Goal: Communication & Community: Share content

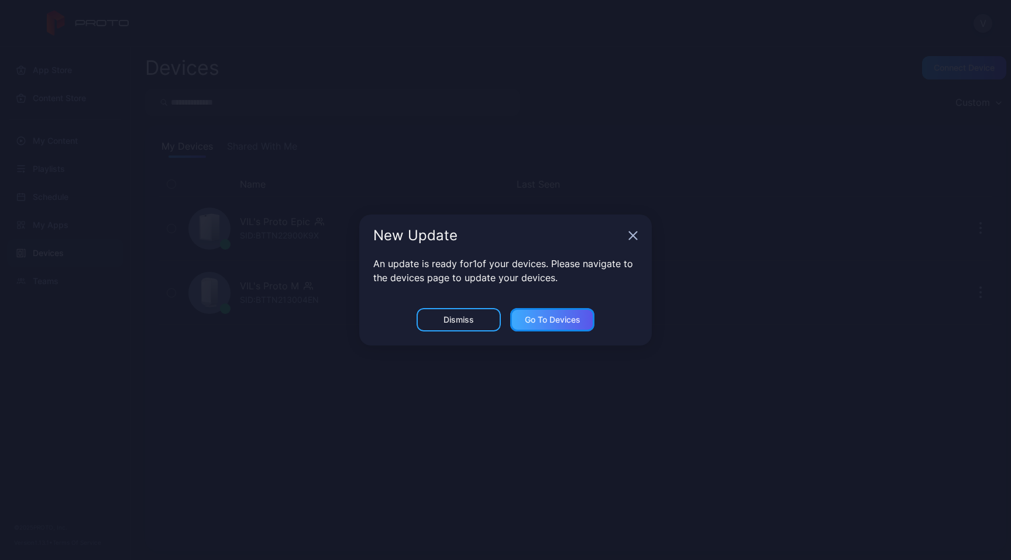
click at [542, 321] on div "Go to devices" at bounding box center [553, 319] width 56 height 9
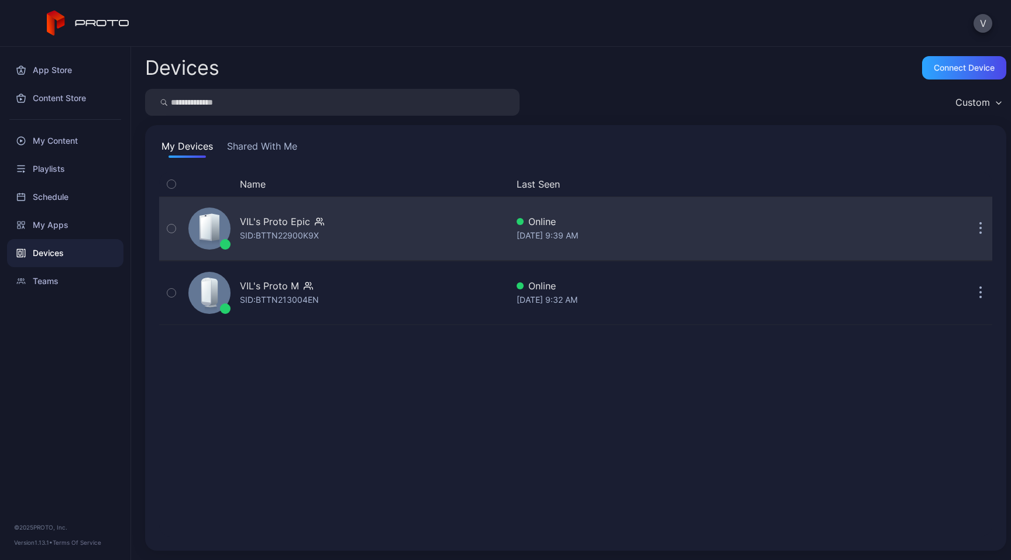
click at [302, 235] on div "SID: BTTN22900K9X" at bounding box center [279, 236] width 79 height 14
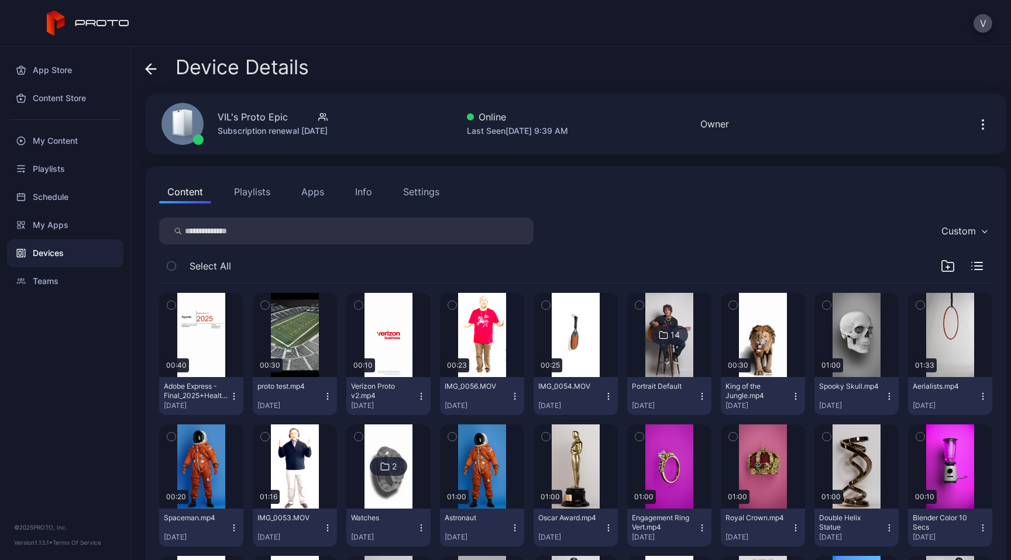
click at [153, 67] on icon at bounding box center [151, 69] width 12 height 12
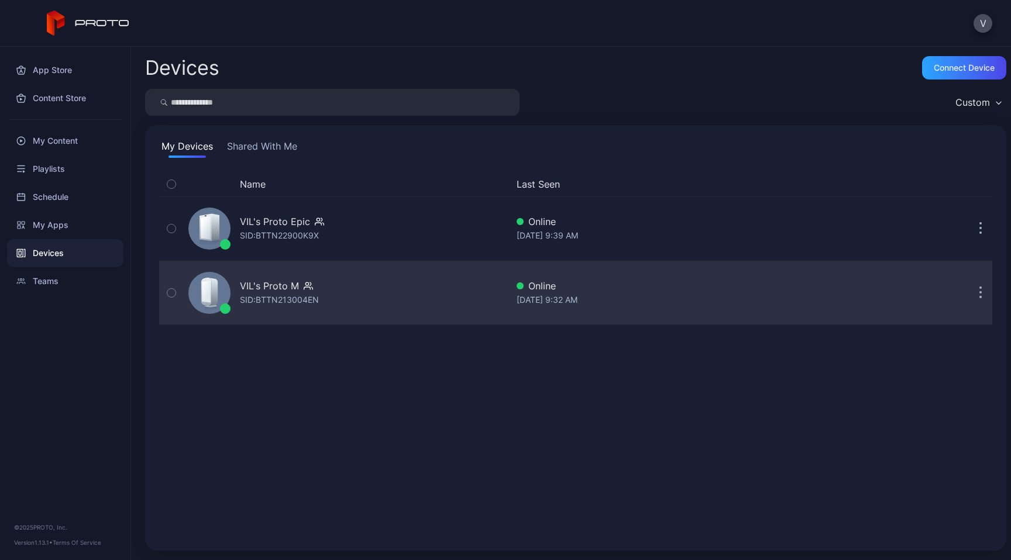
click at [274, 295] on div "SID: BTTN213004EN" at bounding box center [279, 300] width 79 height 14
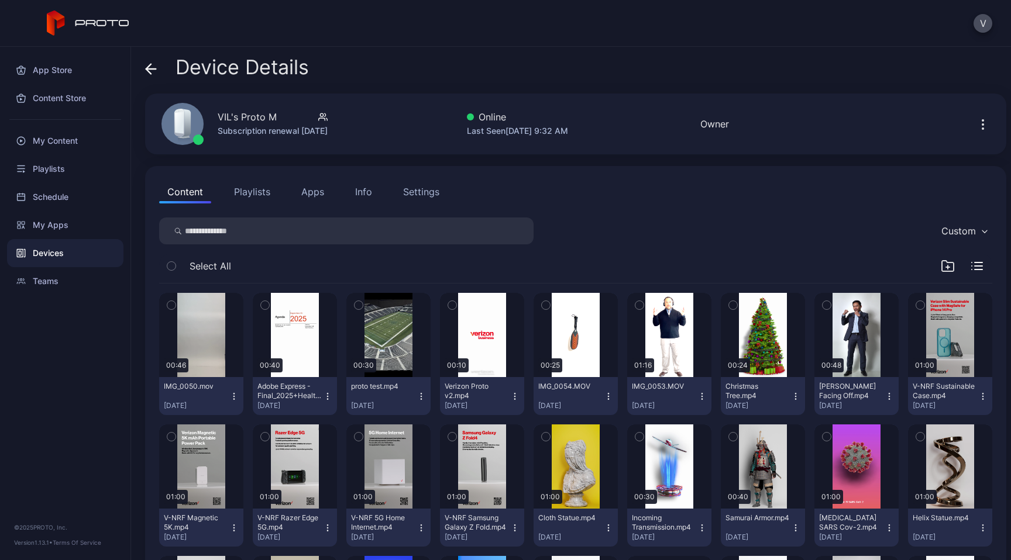
click at [153, 72] on icon at bounding box center [151, 69] width 12 height 12
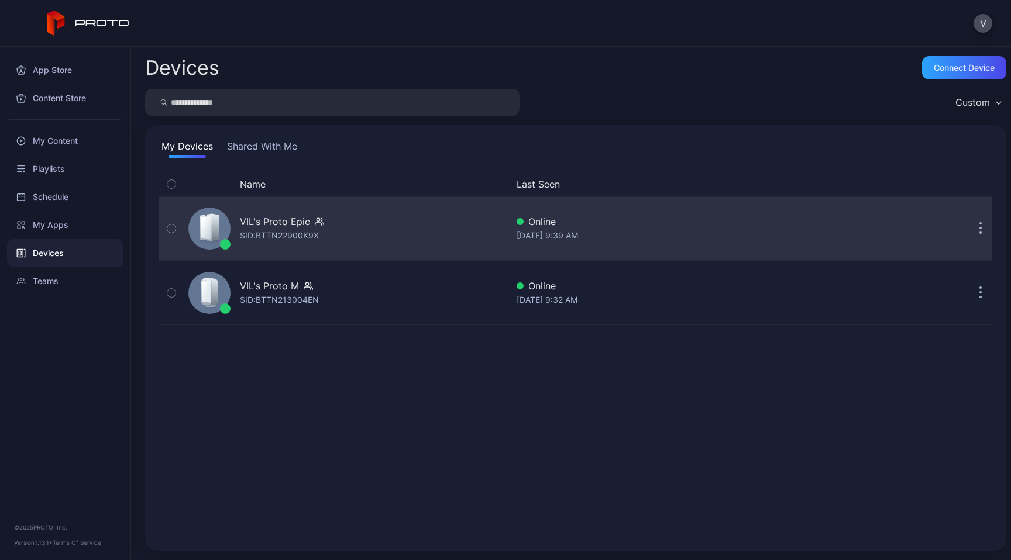
click at [295, 221] on div "VIL's Proto Epic" at bounding box center [275, 222] width 70 height 14
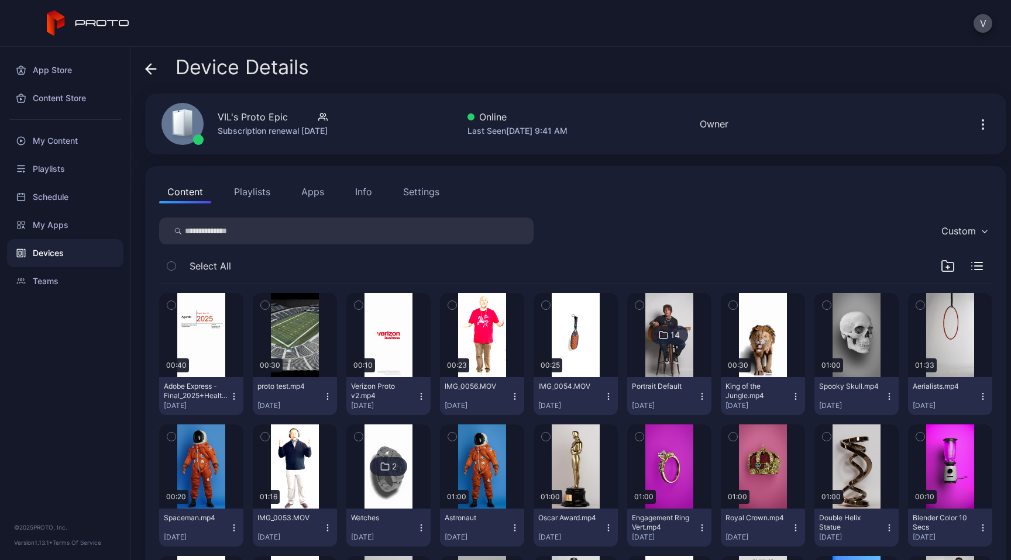
click at [977, 134] on button "button" at bounding box center [983, 123] width 19 height 23
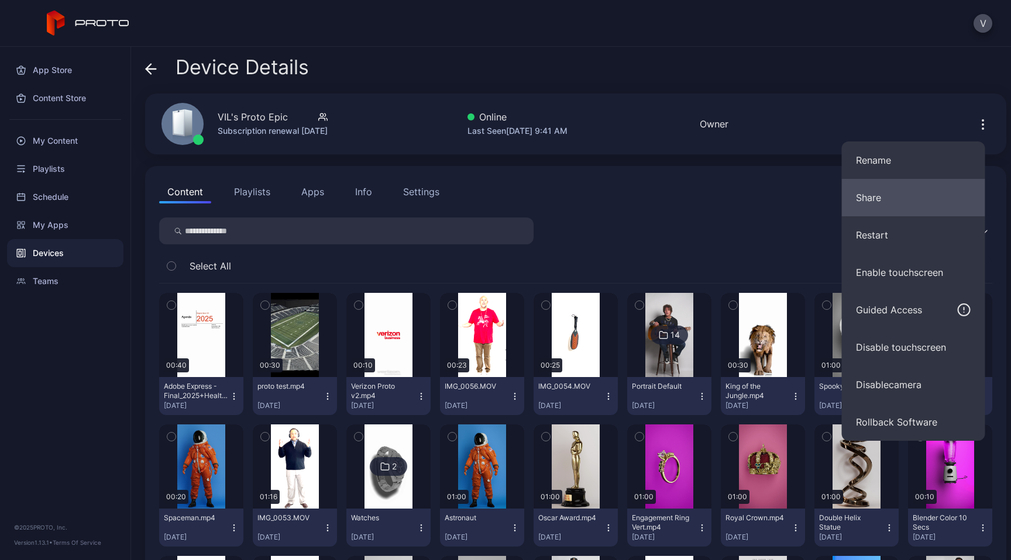
click at [881, 194] on button "Share" at bounding box center [913, 197] width 143 height 37
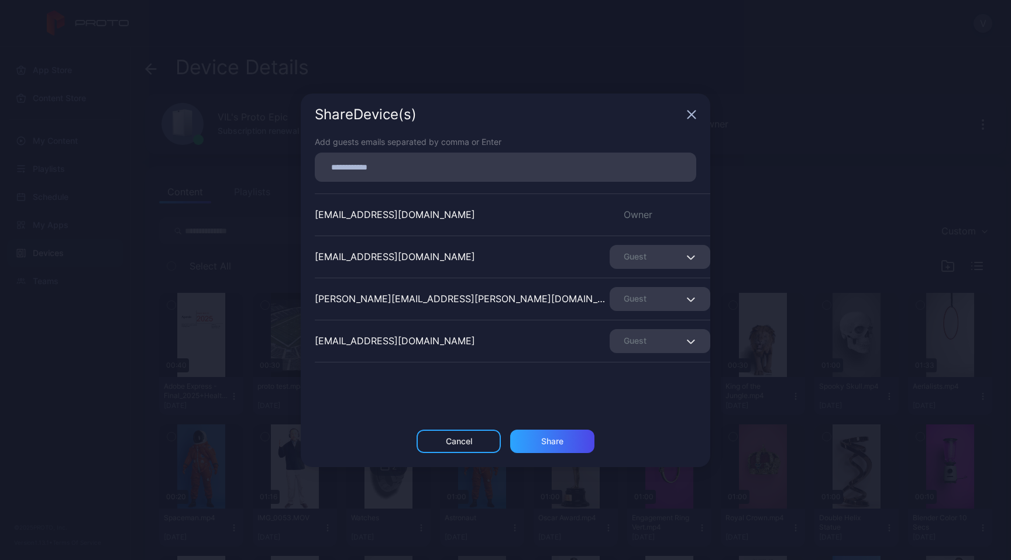
drag, startPoint x: 525, startPoint y: 228, endPoint x: 514, endPoint y: 228, distance: 11.1
click at [514, 228] on div "[EMAIL_ADDRESS][DOMAIN_NAME] Owner" at bounding box center [513, 215] width 396 height 42
click at [456, 166] on input at bounding box center [505, 167] width 367 height 15
type input "**********"
click at [569, 437] on div "Share" at bounding box center [552, 441] width 84 height 23
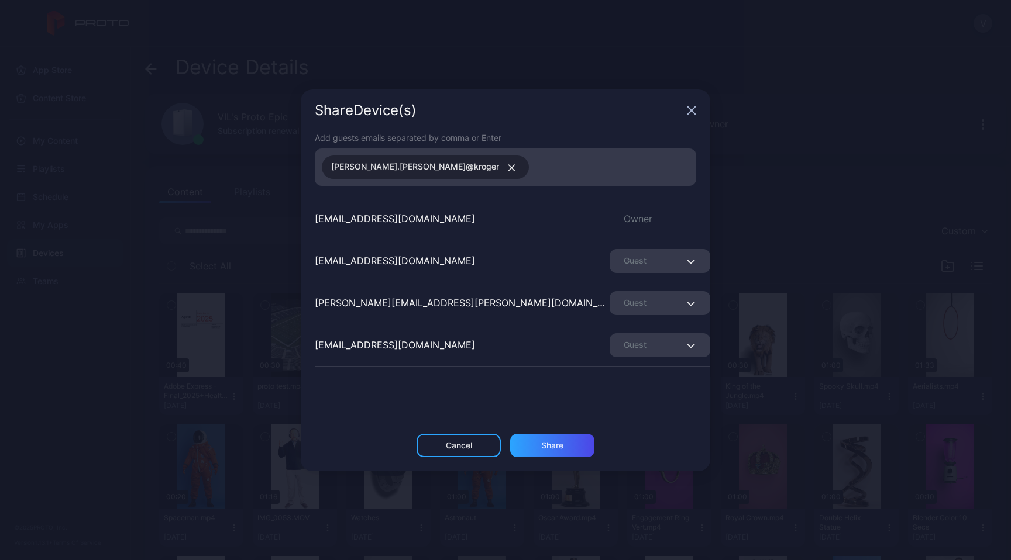
click at [499, 160] on button "button" at bounding box center [509, 167] width 20 height 15
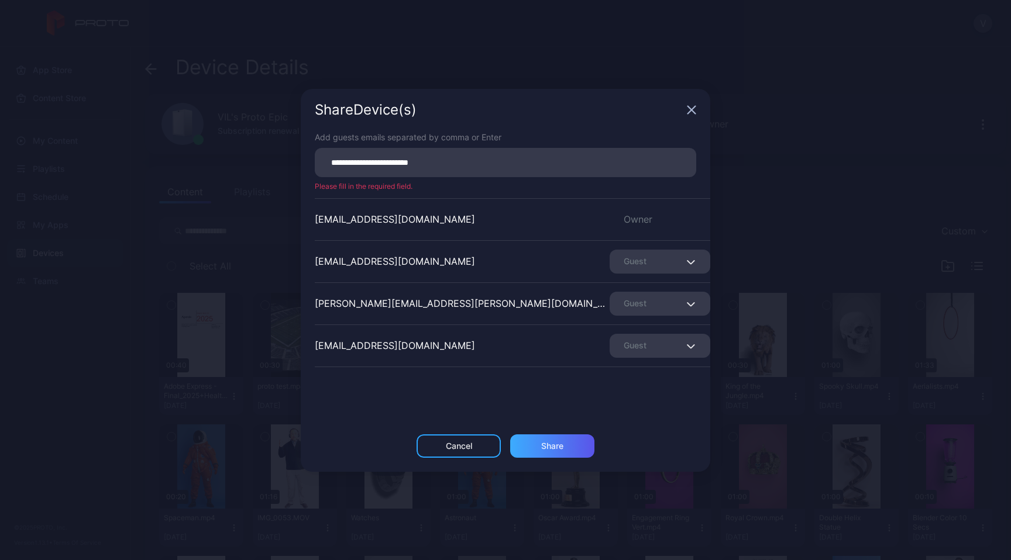
type input "**********"
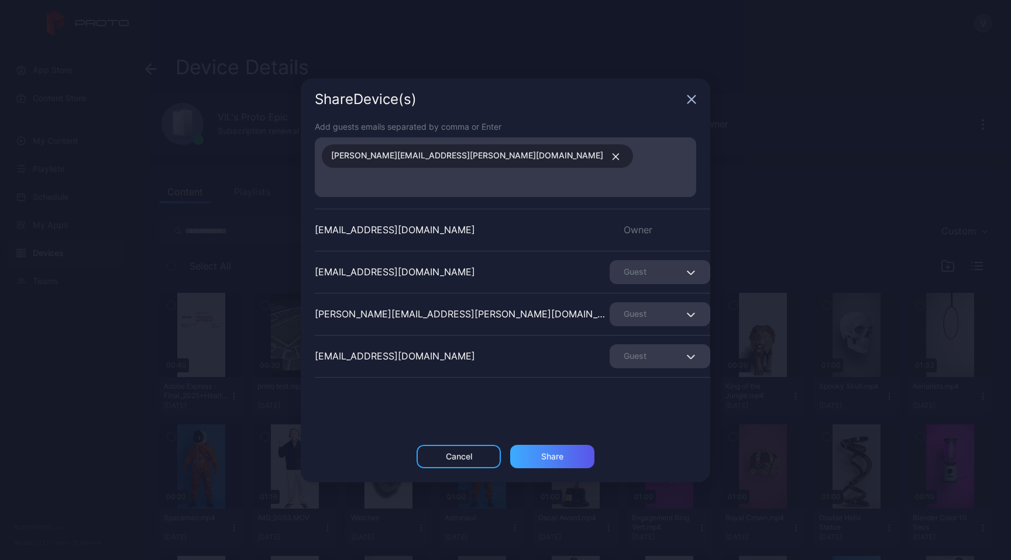
click at [551, 445] on div "Share" at bounding box center [552, 456] width 84 height 23
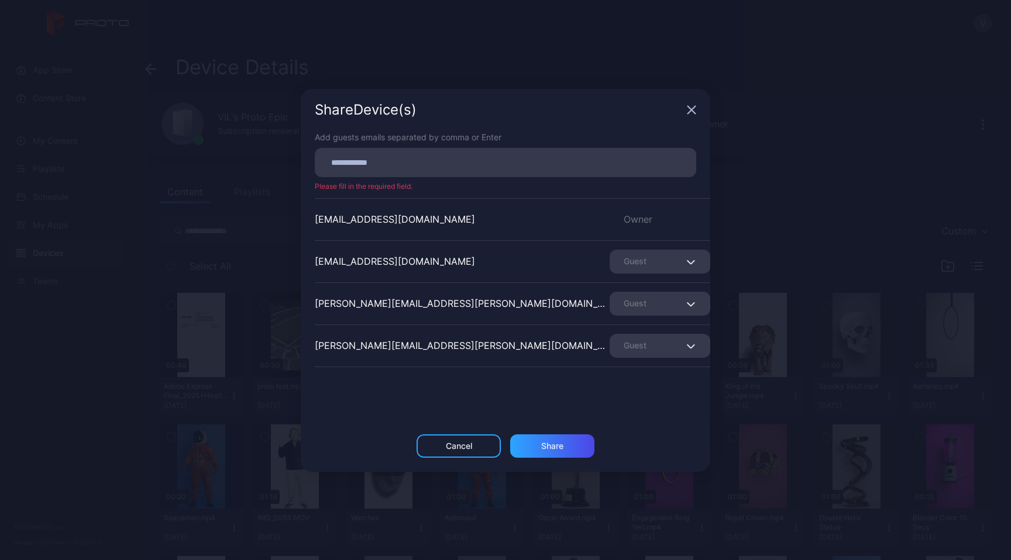
click at [693, 108] on icon "button" at bounding box center [692, 110] width 8 height 8
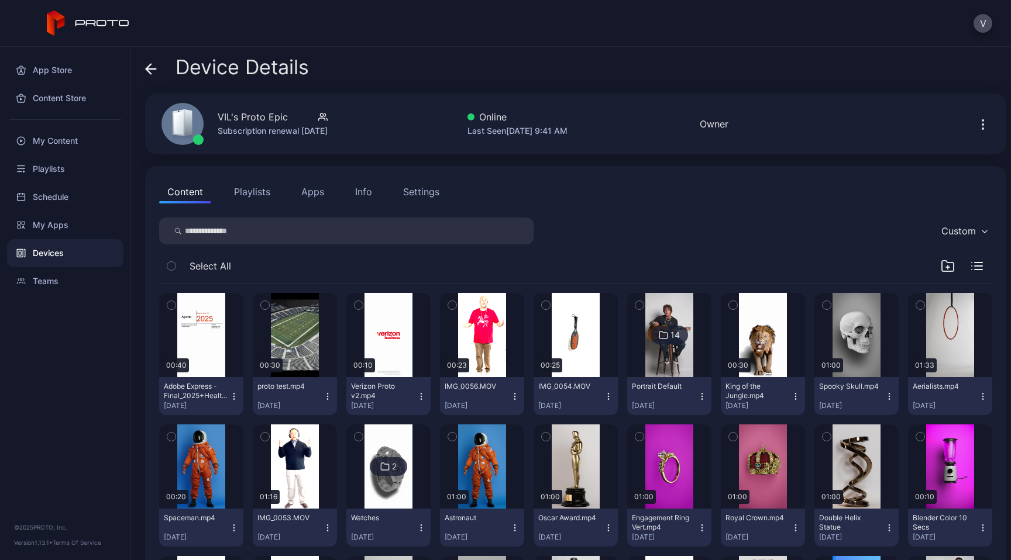
click at [152, 67] on icon at bounding box center [151, 69] width 12 height 12
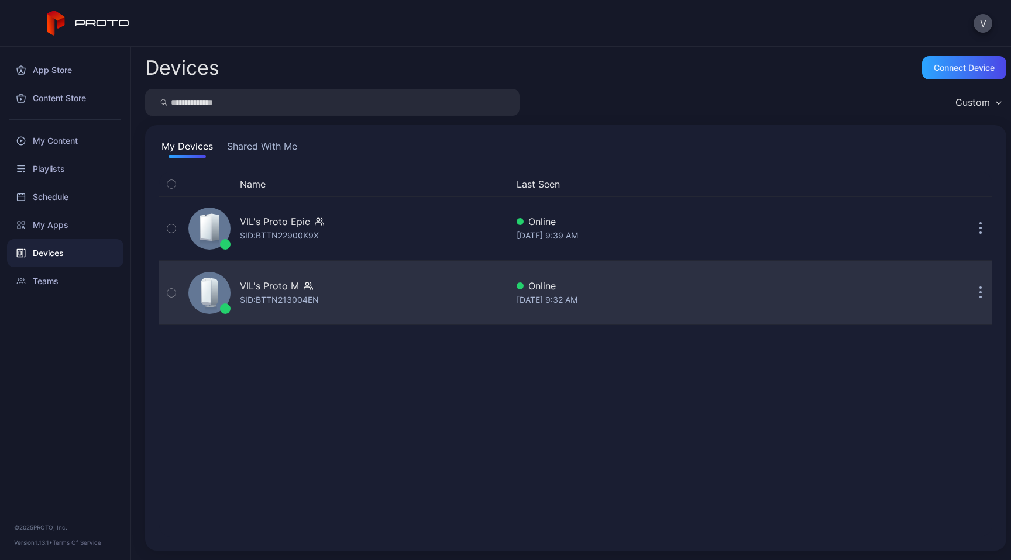
click at [273, 305] on div "SID: BTTN213004EN" at bounding box center [279, 300] width 79 height 14
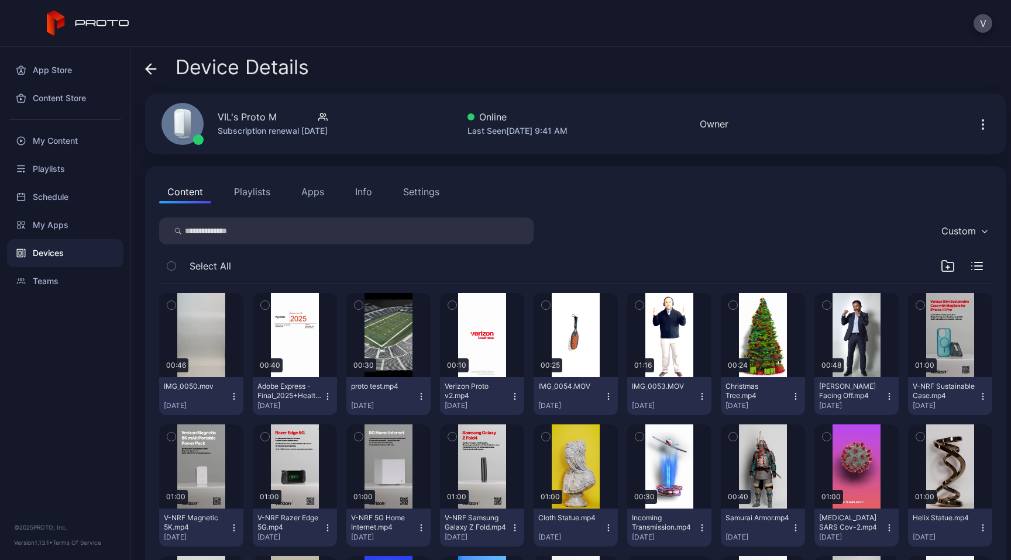
click at [988, 122] on div at bounding box center [985, 123] width 37 height 23
click at [976, 123] on icon "button" at bounding box center [983, 125] width 14 height 14
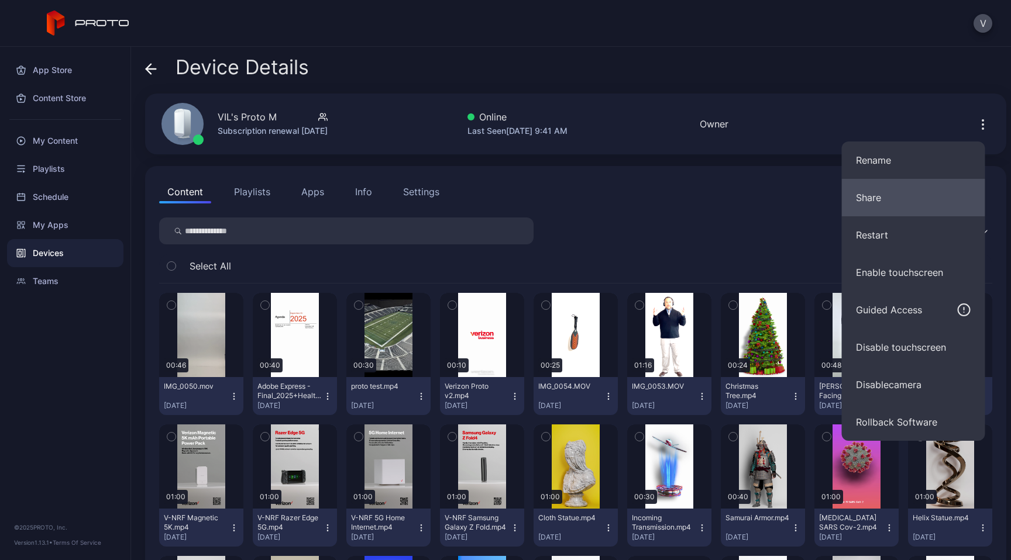
click at [905, 195] on button "Share" at bounding box center [913, 197] width 143 height 37
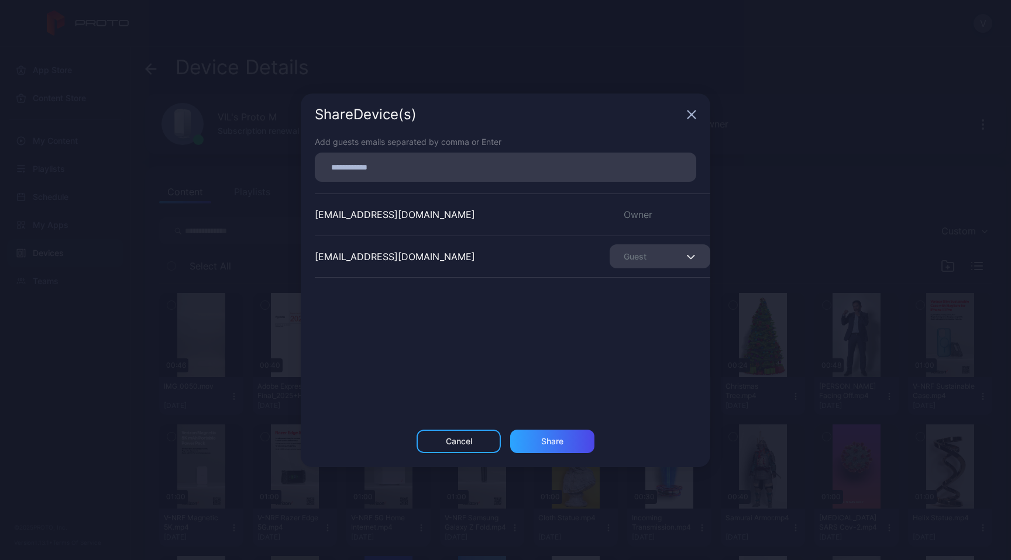
click at [413, 167] on input at bounding box center [505, 167] width 367 height 15
type input "**********"
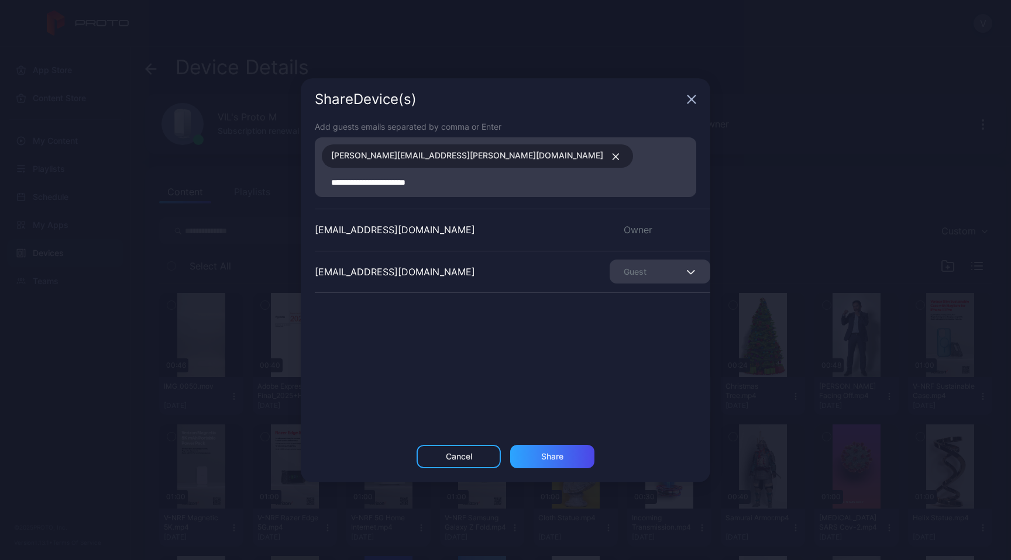
type input "**********"
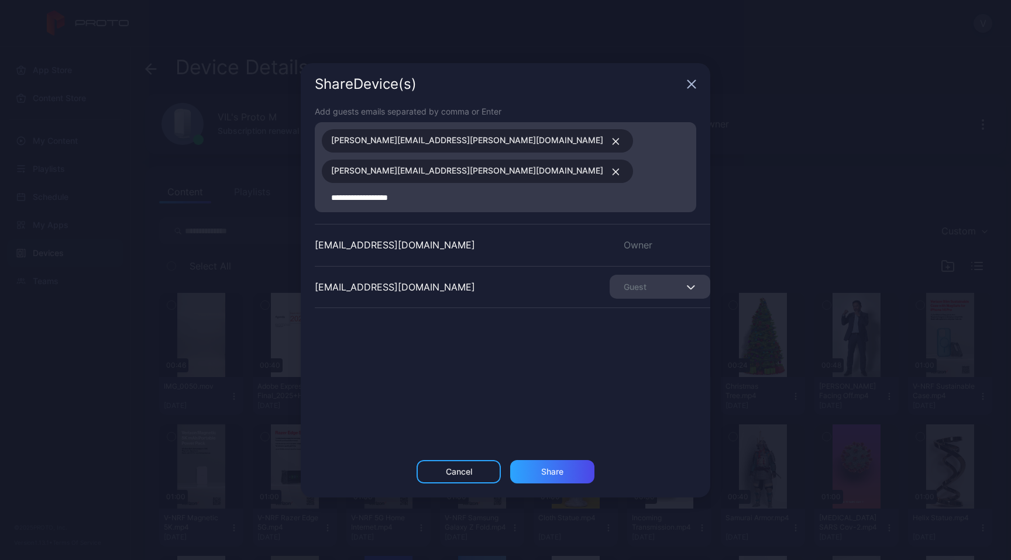
type input "**********"
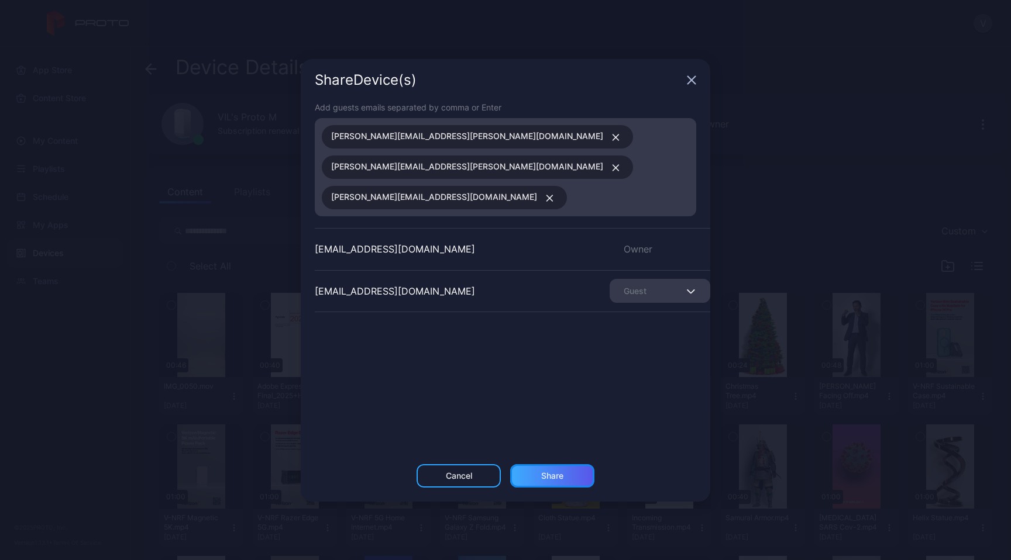
click at [559, 472] on div "Share" at bounding box center [552, 476] width 22 height 9
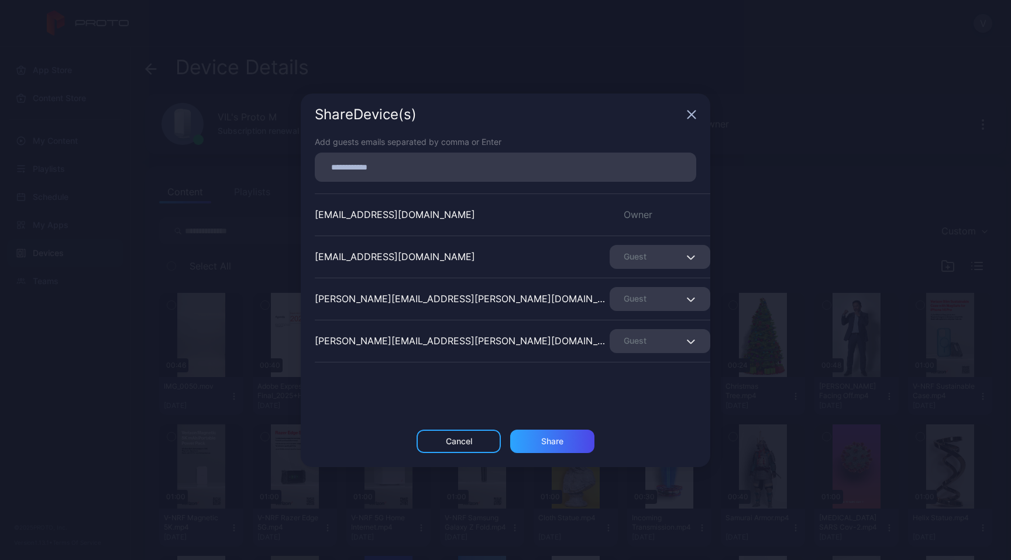
click at [693, 114] on icon "button" at bounding box center [691, 114] width 9 height 9
